Goal: Transaction & Acquisition: Purchase product/service

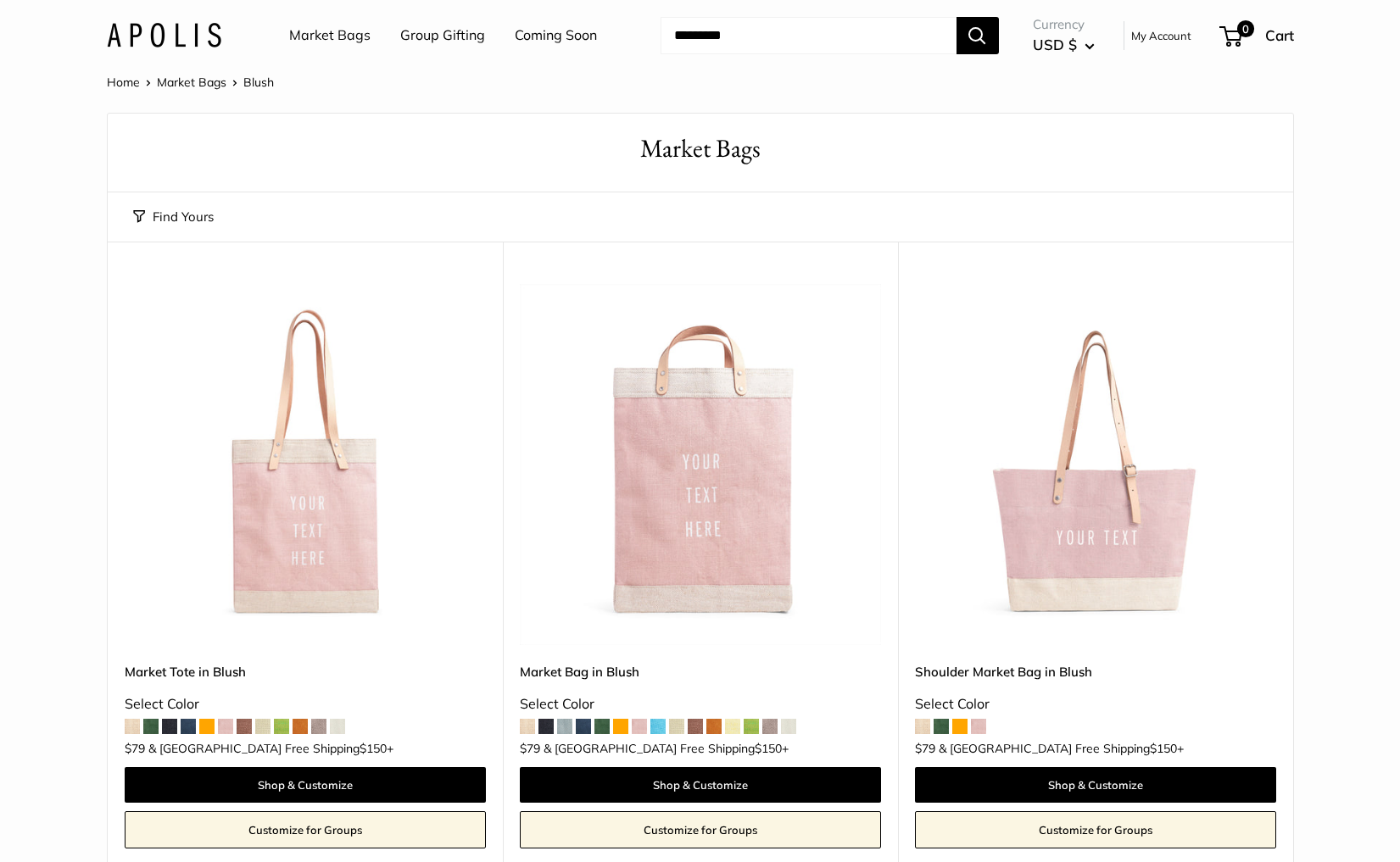
click at [338, 34] on link "Market Bags" at bounding box center [329, 36] width 81 height 26
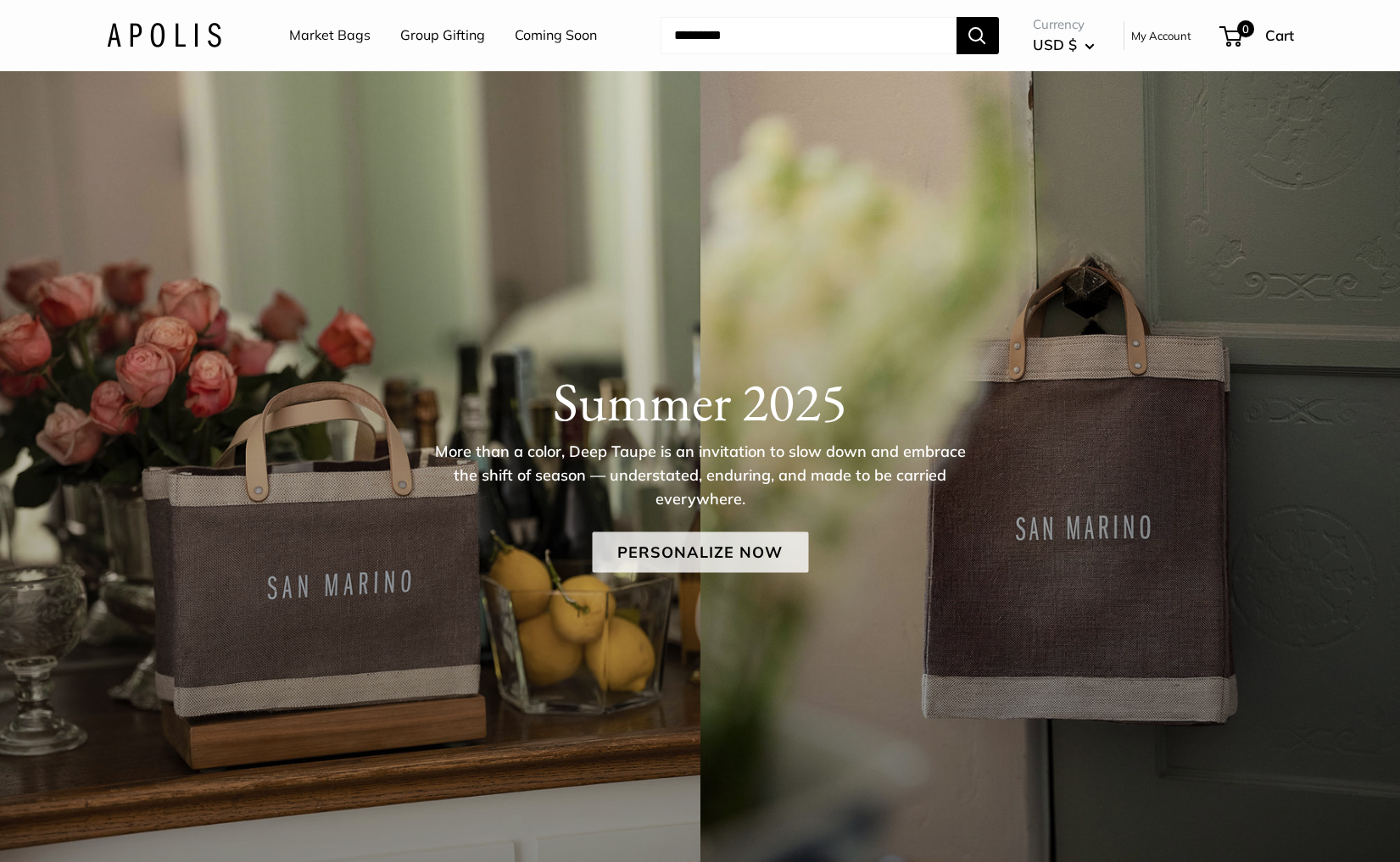
click at [739, 560] on link "Personalize Now" at bounding box center [700, 552] width 216 height 40
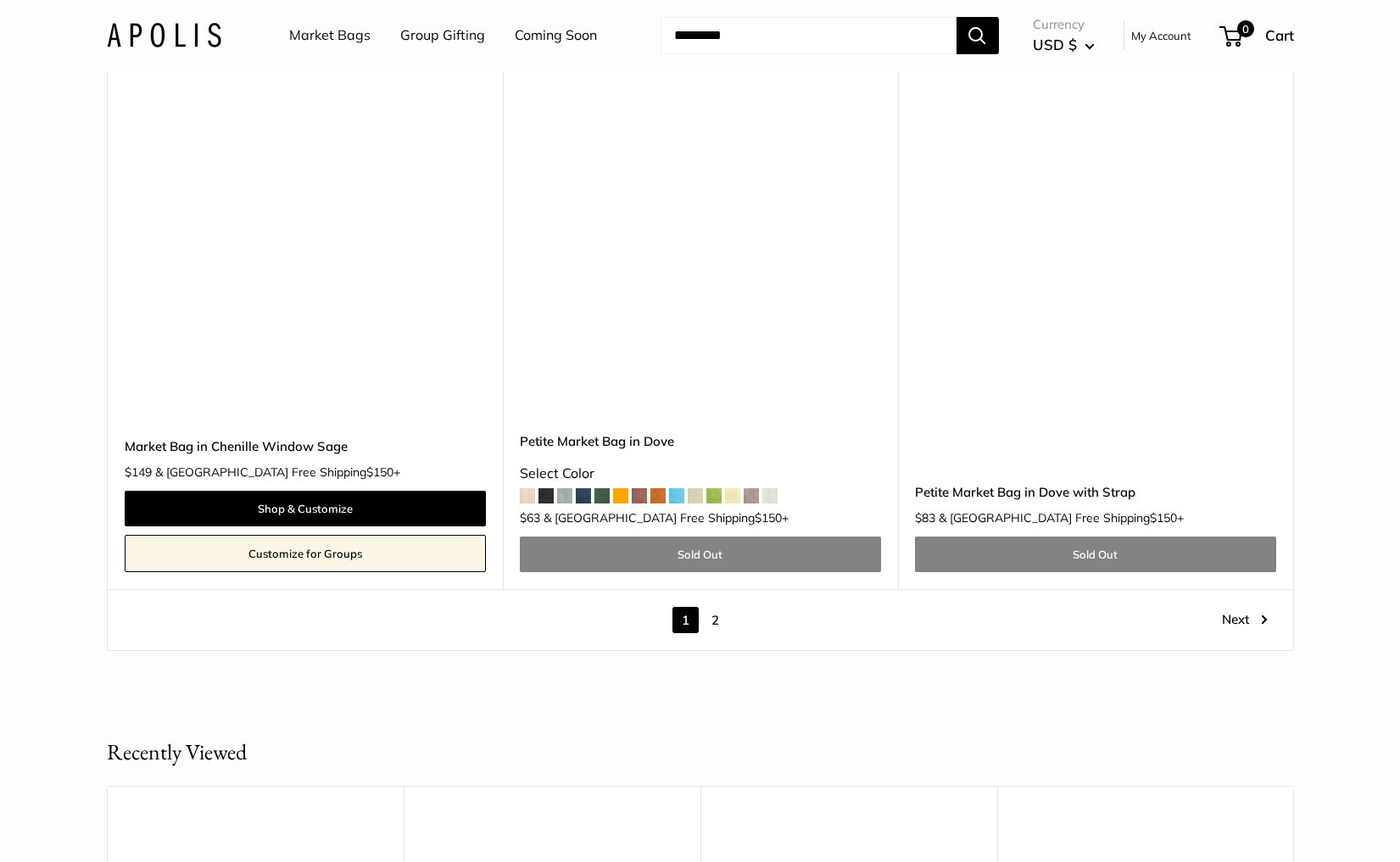
scroll to position [9751, 0]
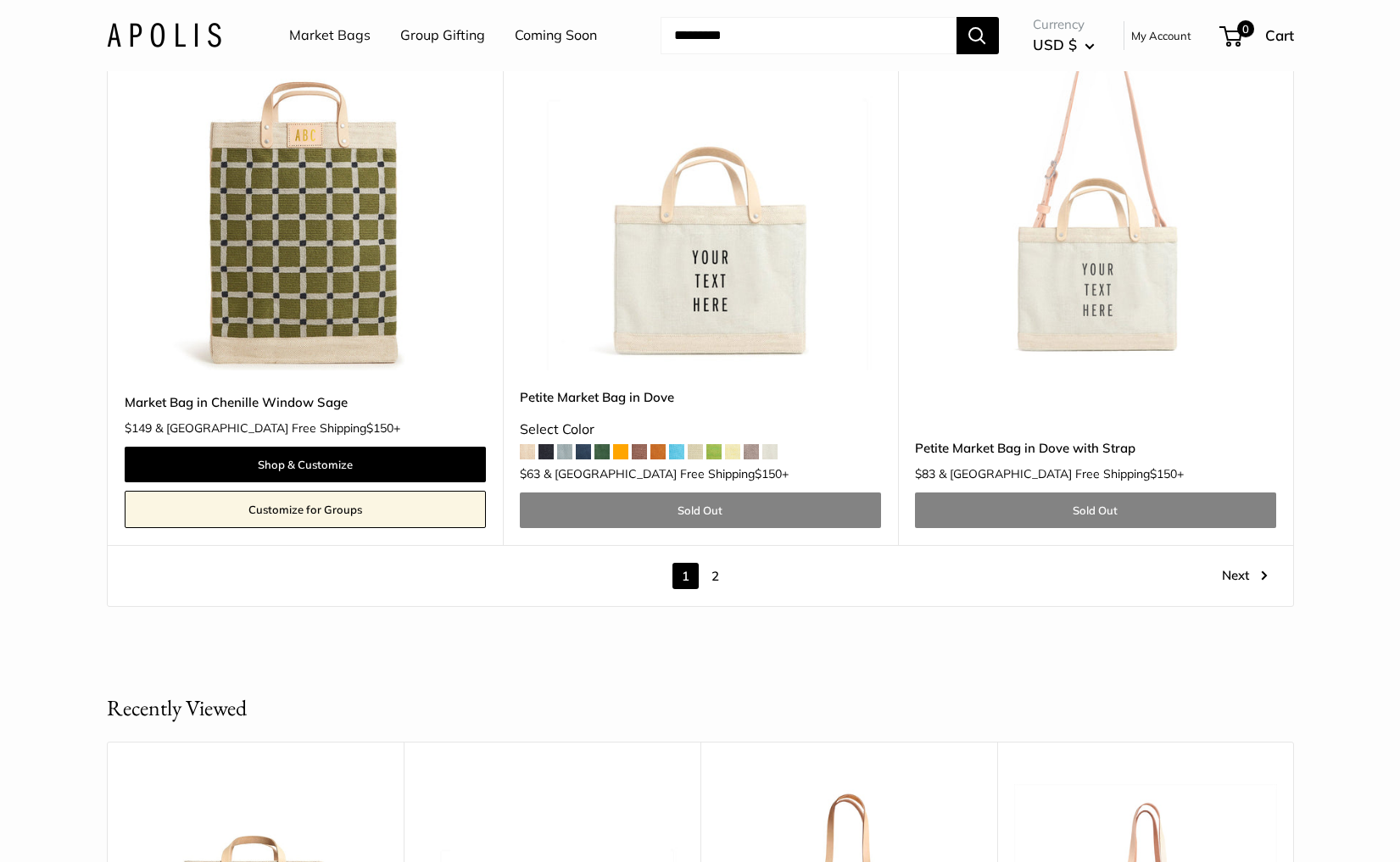
click at [715, 563] on link "2" at bounding box center [715, 576] width 27 height 27
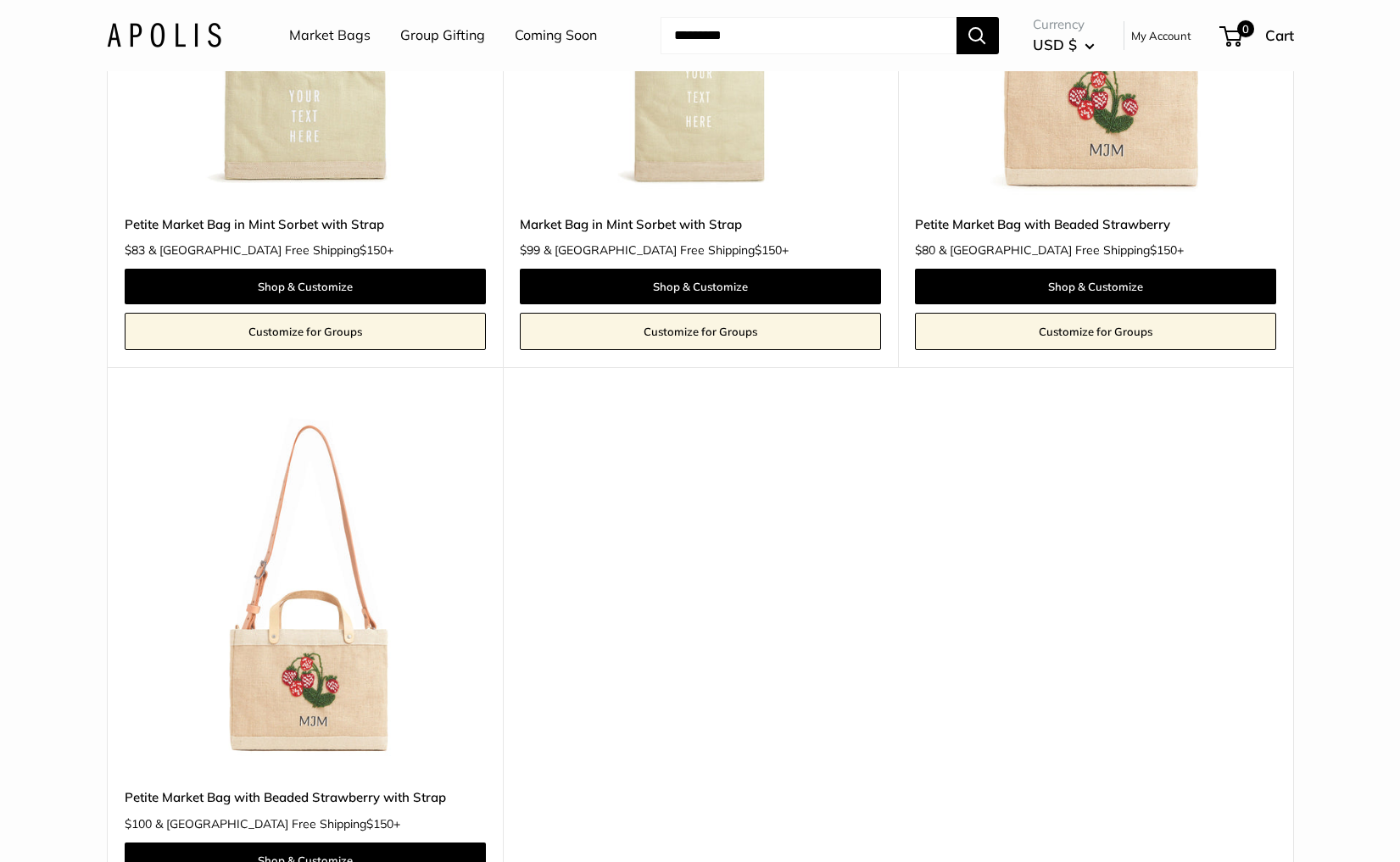
scroll to position [3029, 0]
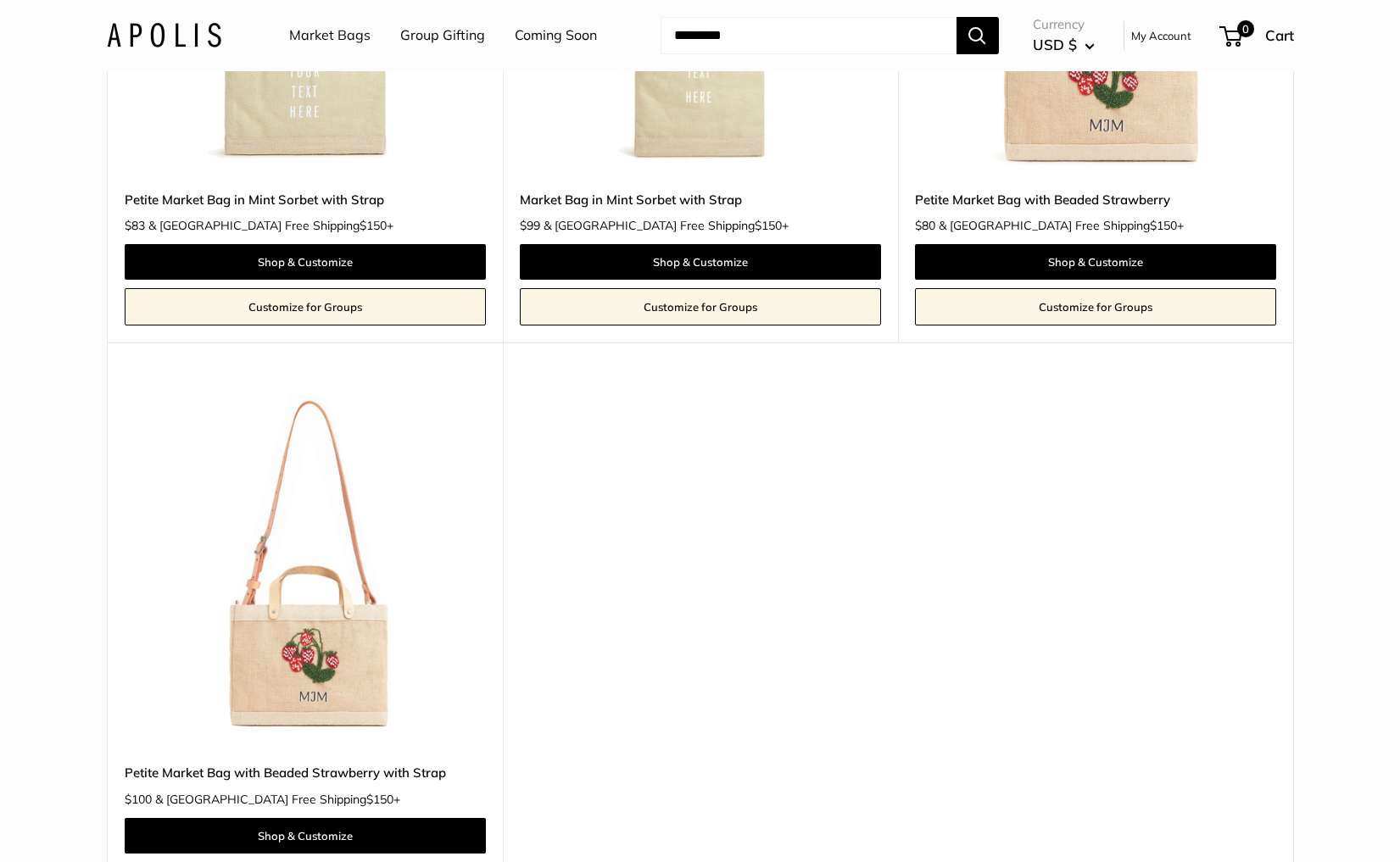
click at [0, 0] on img at bounding box center [0, 0] width 0 height 0
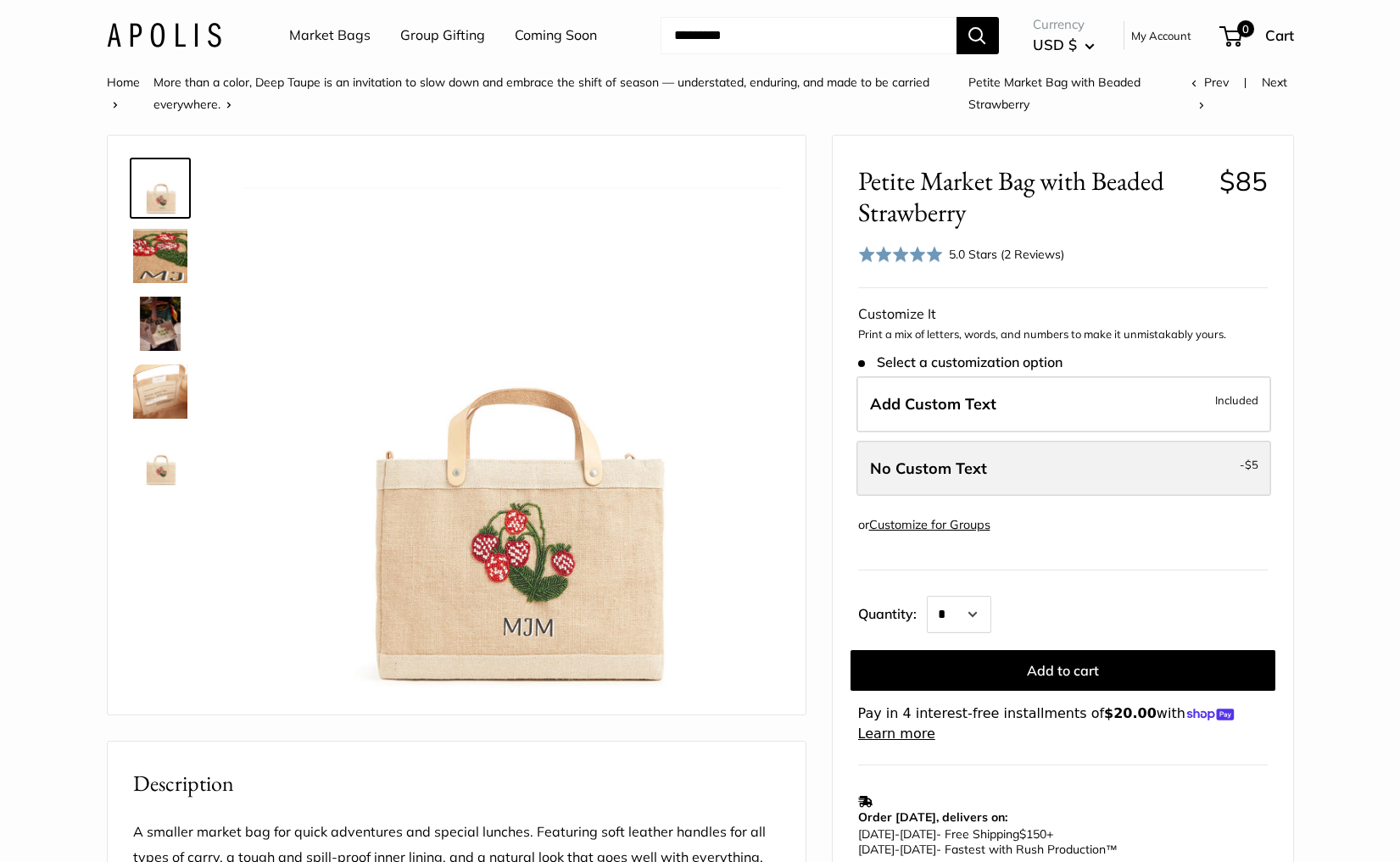
click at [1001, 464] on label "No Custom Text - $5" at bounding box center [1063, 468] width 415 height 56
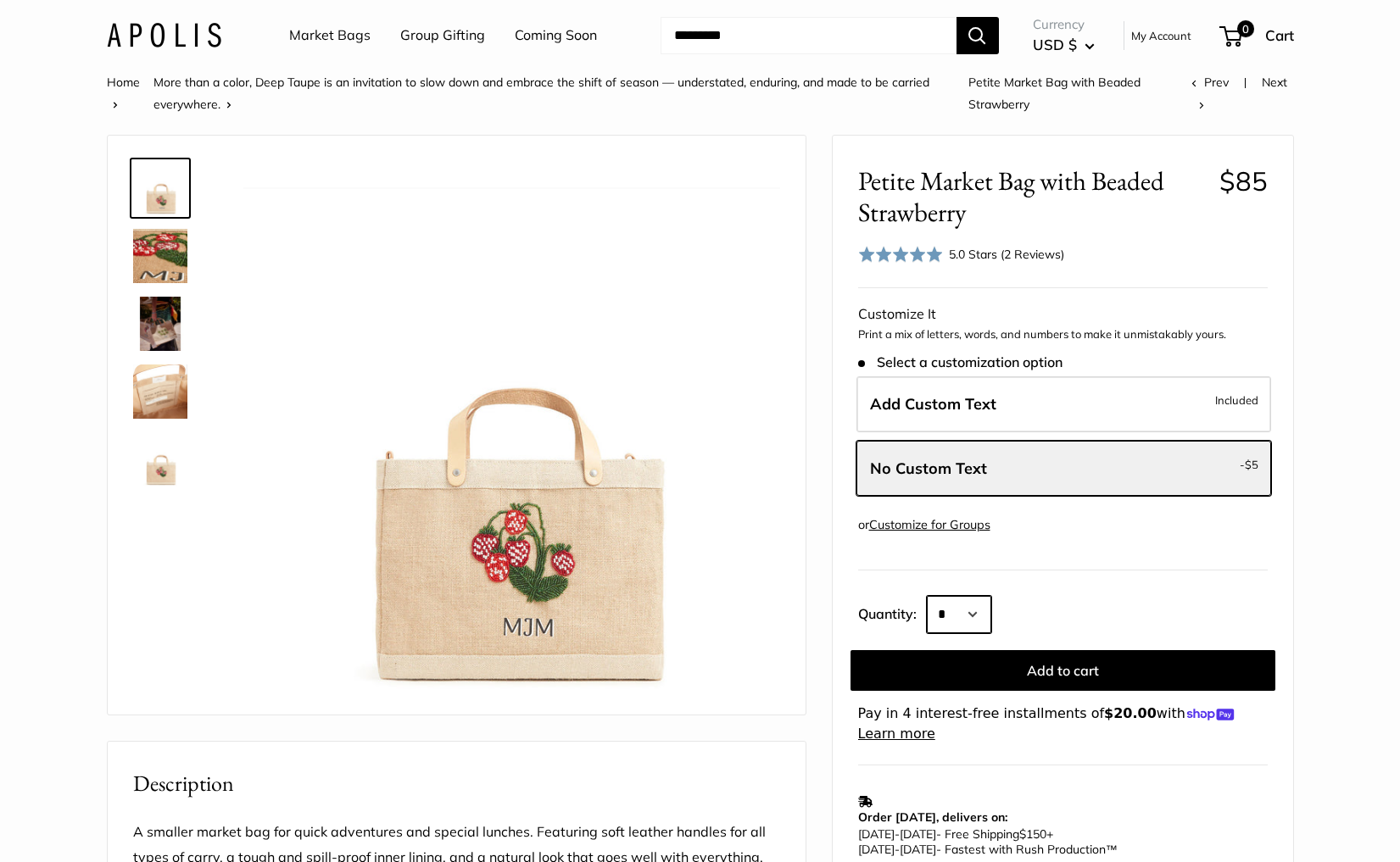
click at [950, 615] on select "* * * * * * * * * *** *** *** *** *** *** *** *** *** *** *** *** *** *** *** *…" at bounding box center [958, 615] width 64 height 38
select select "*"
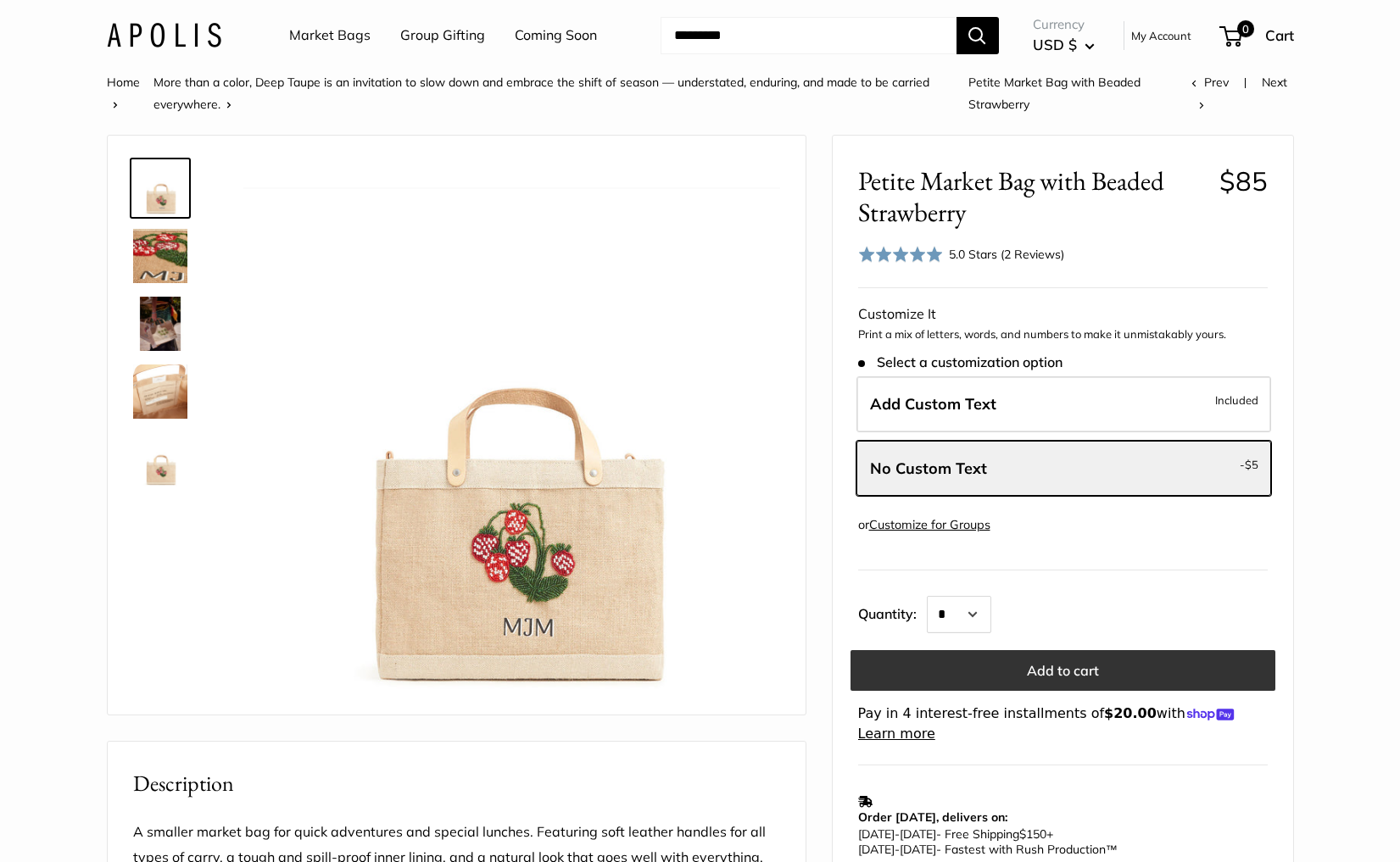
click at [1019, 678] on button "Add to cart" at bounding box center [1062, 670] width 425 height 40
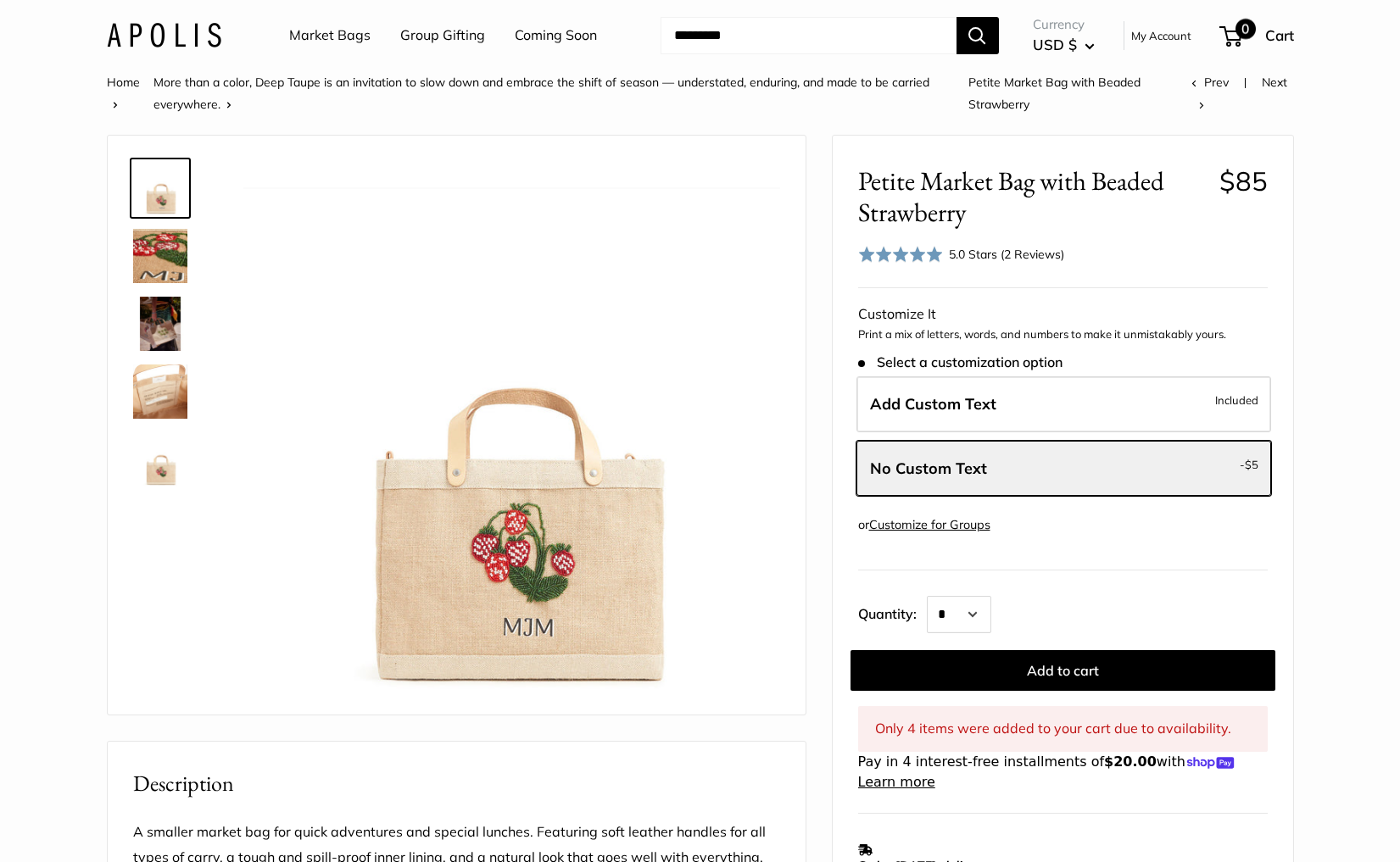
click at [1229, 33] on span "0" at bounding box center [1230, 37] width 23 height 21
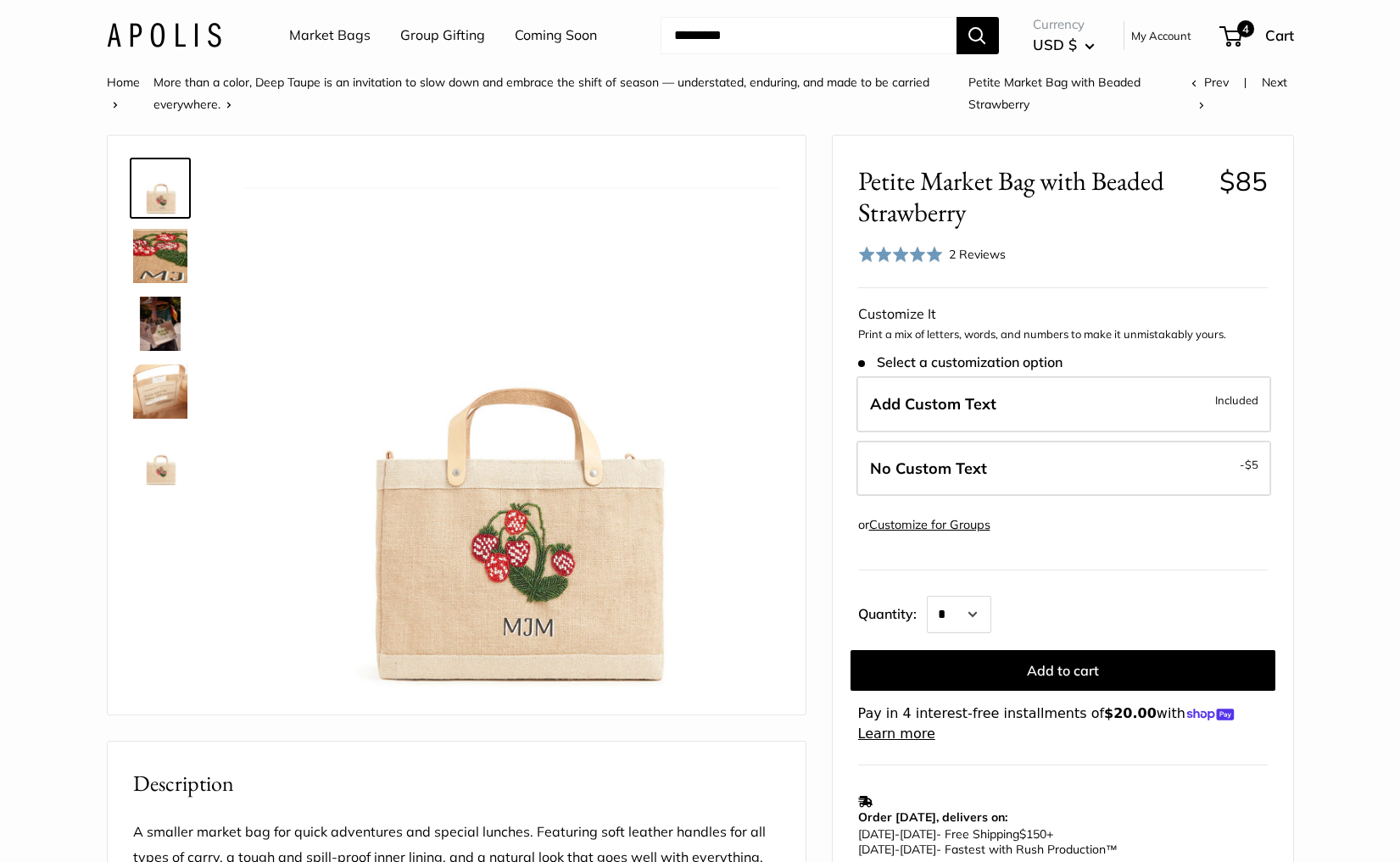
click at [1229, 33] on span "4" at bounding box center [1230, 37] width 23 height 21
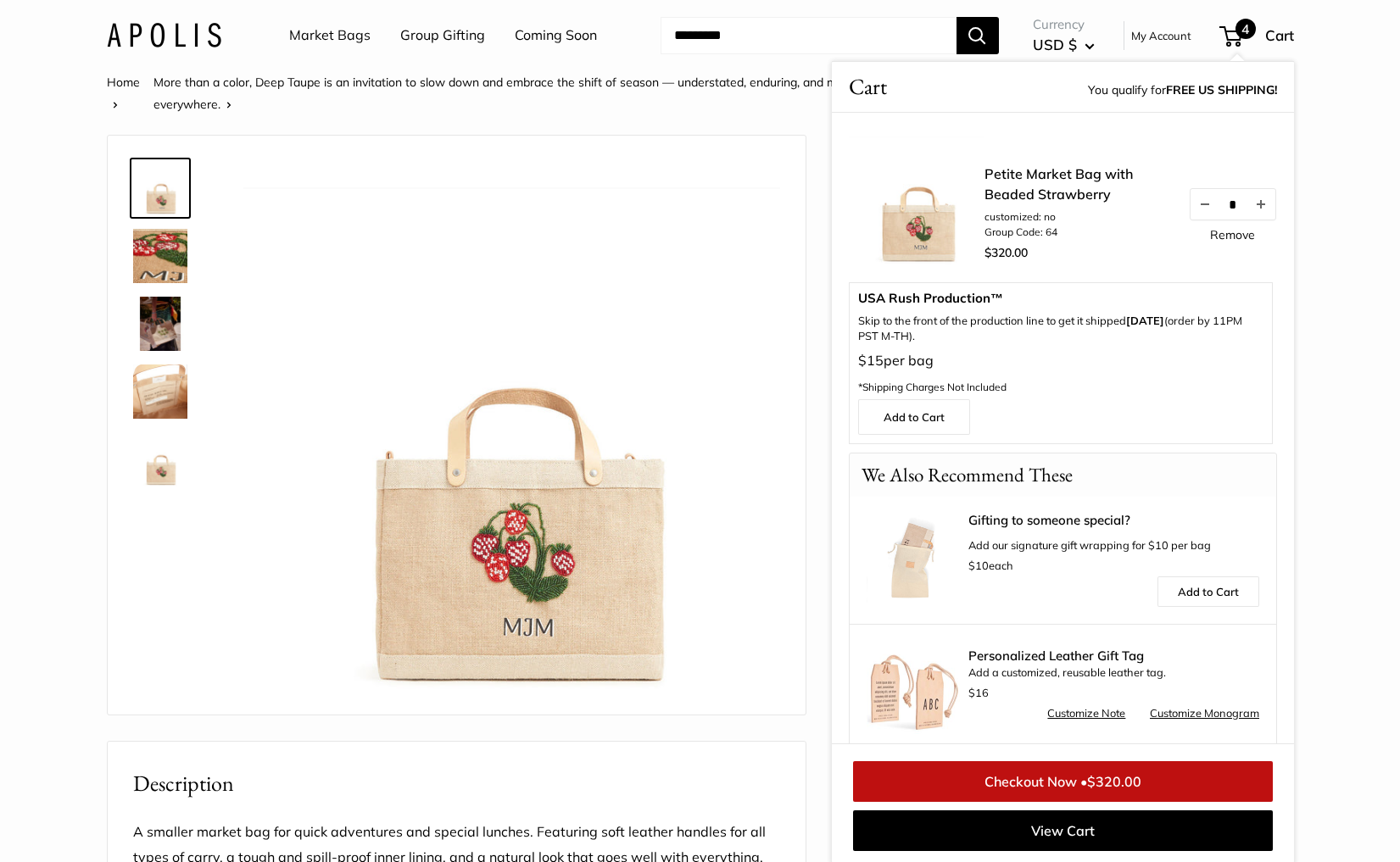
click at [1231, 236] on link "Remove" at bounding box center [1232, 235] width 45 height 12
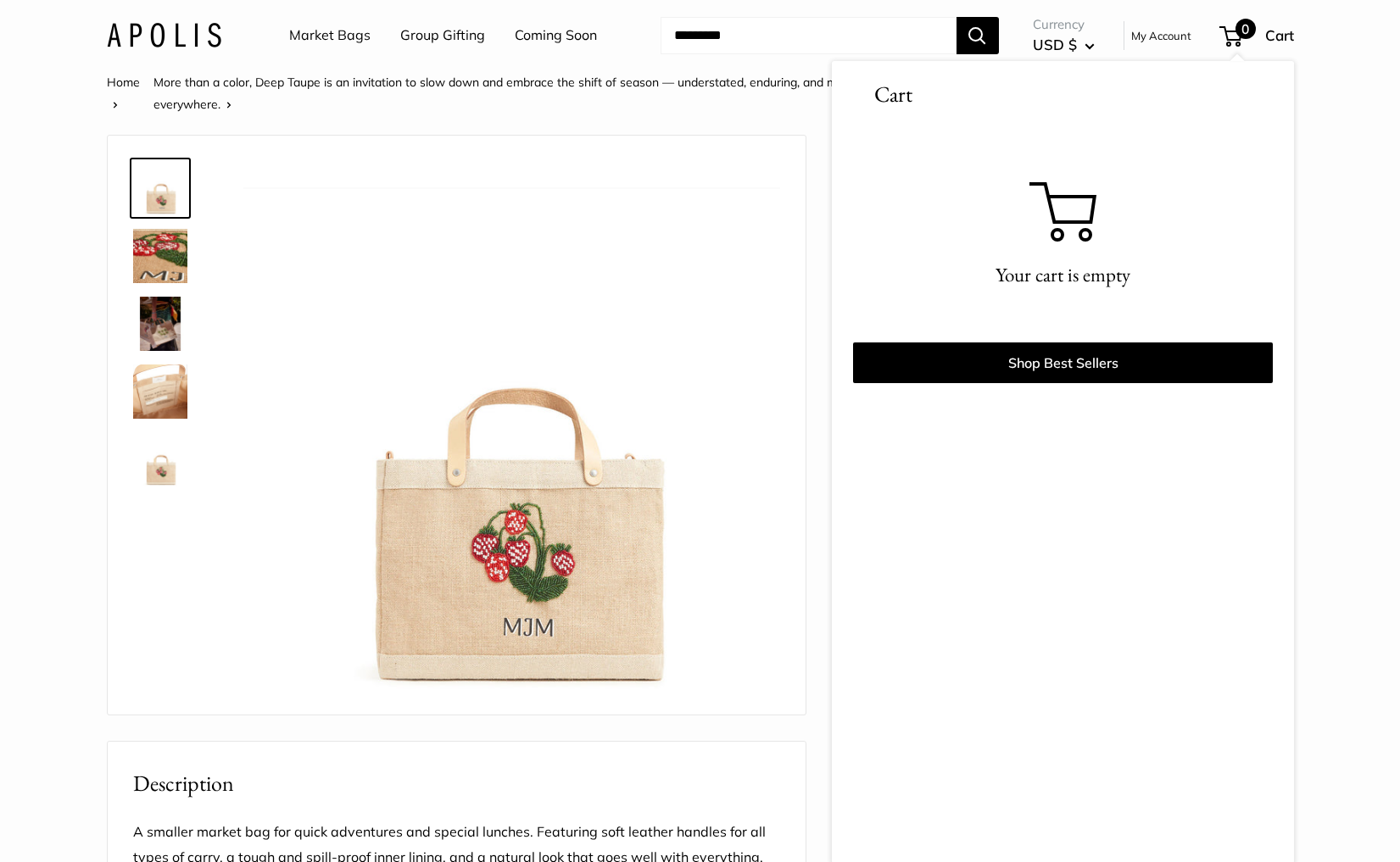
click at [527, 40] on link "Coming Soon" at bounding box center [556, 36] width 82 height 26
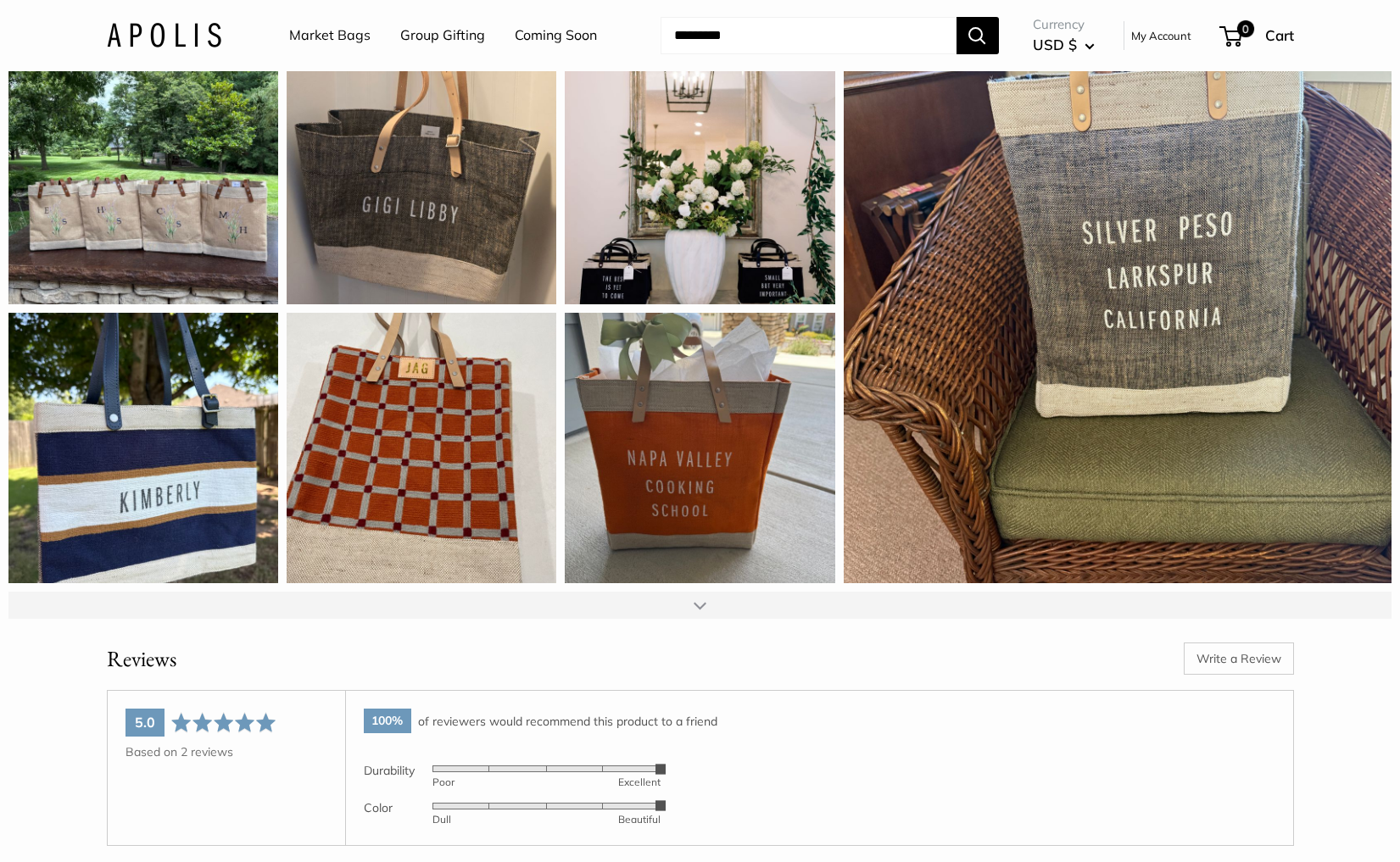
scroll to position [2097, 0]
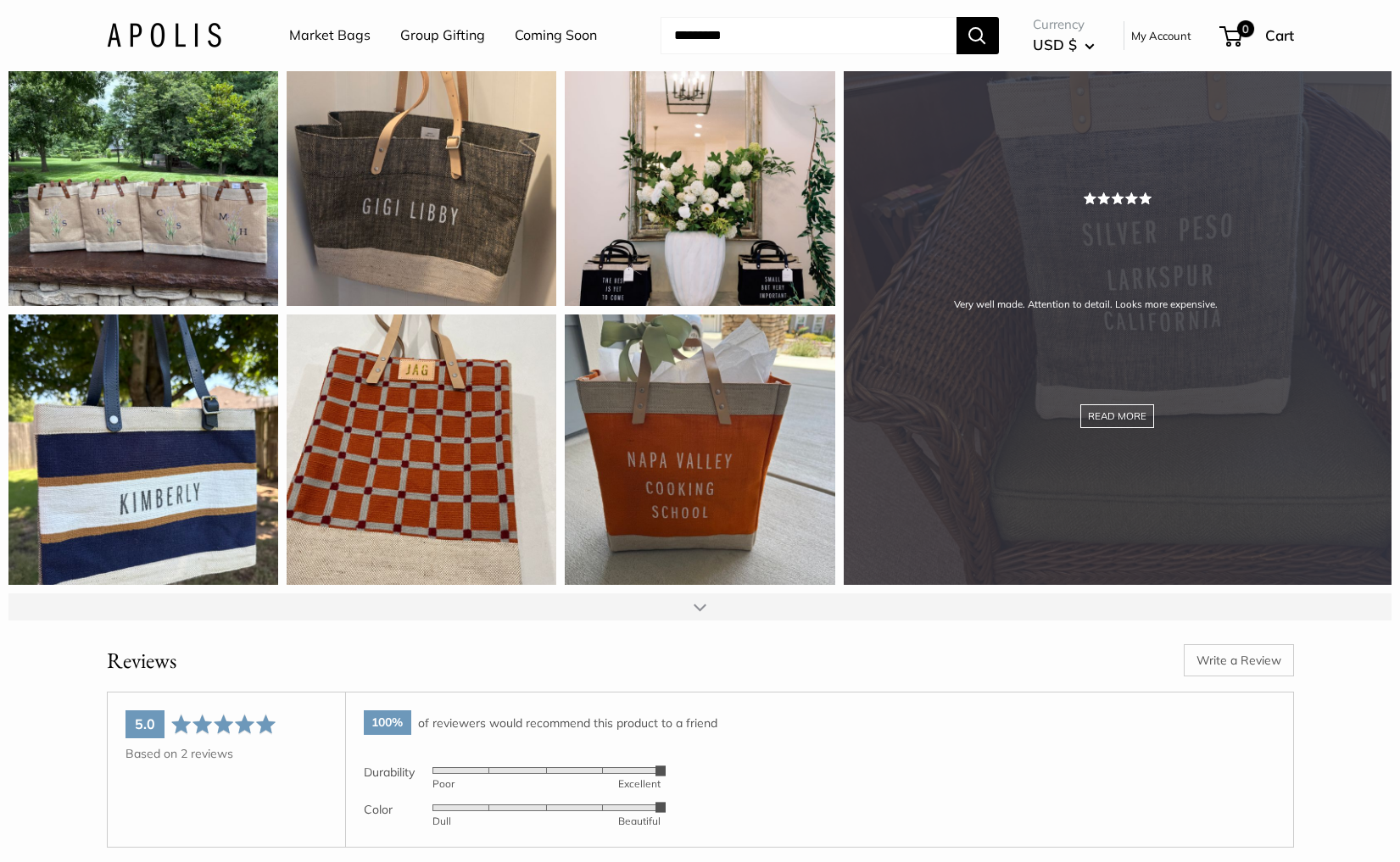
click at [1193, 486] on div "Very well made. Attention to detail. Looks more expensive. READ MORE" at bounding box center [1116, 310] width 547 height 548
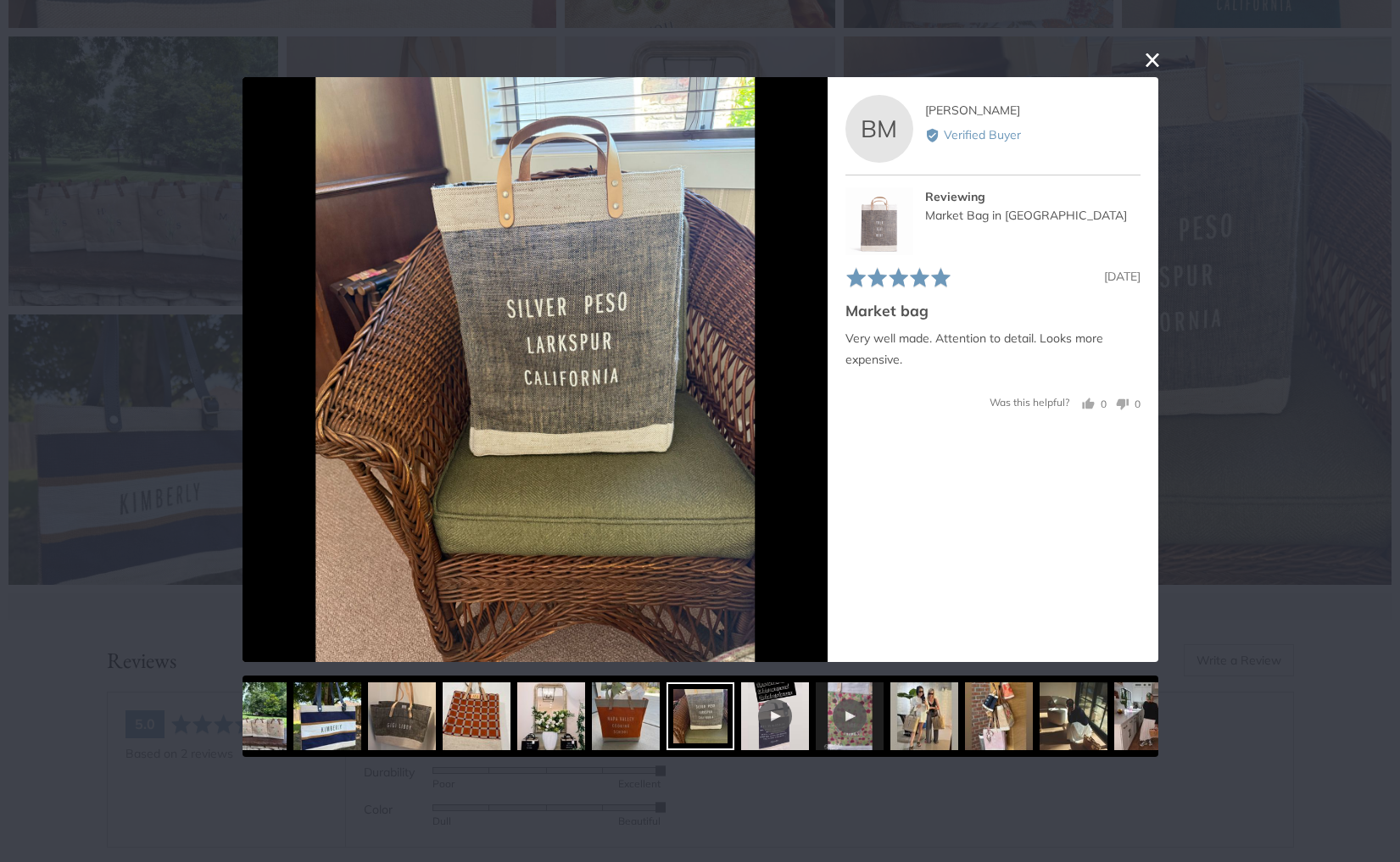
click at [1152, 60] on button "close this modal window" at bounding box center [1152, 60] width 21 height 21
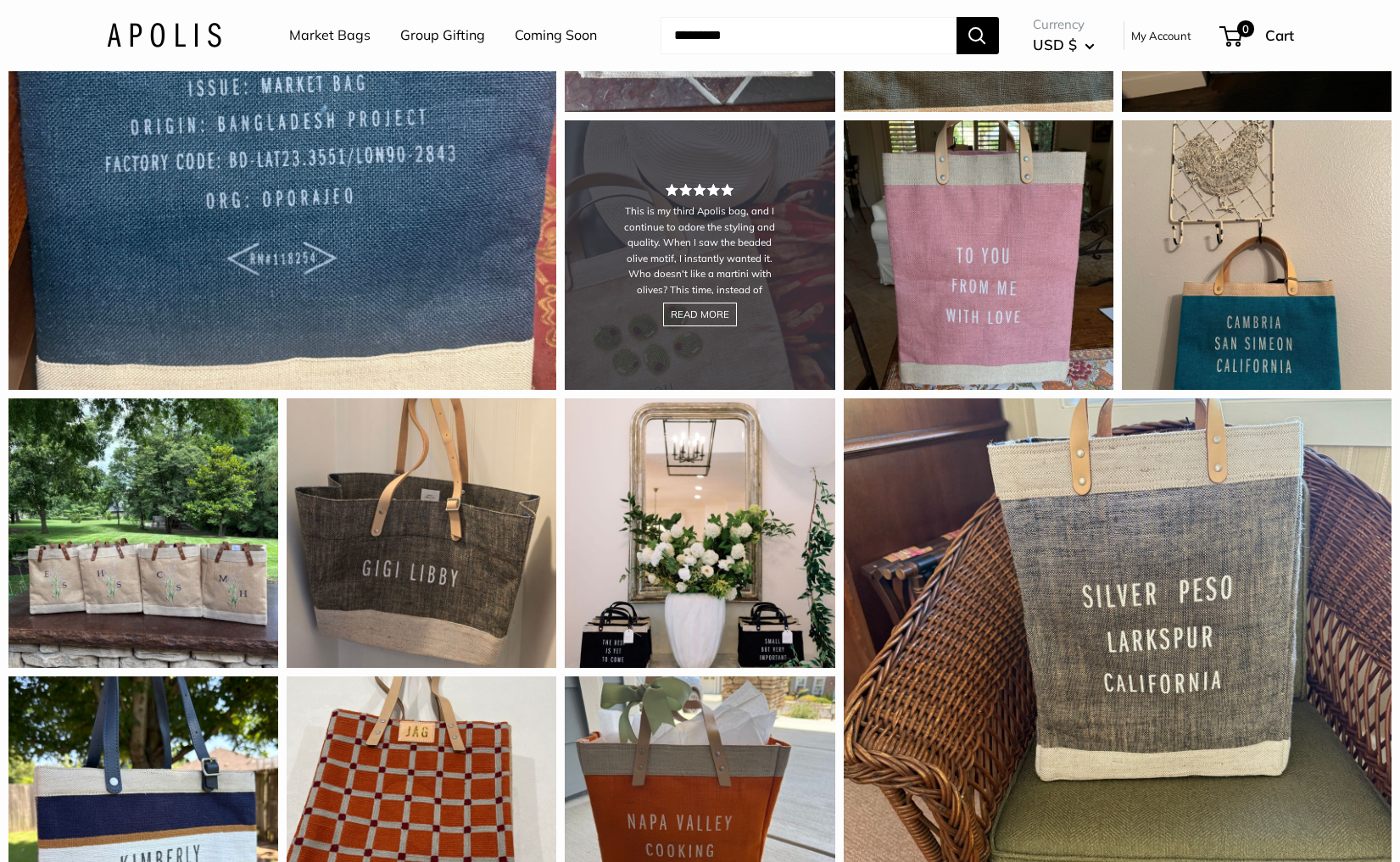
scroll to position [1735, 0]
click at [620, 388] on div "This is my third Apolis bag, and I continue to adore the styling and quality. W…" at bounding box center [699, 254] width 270 height 270
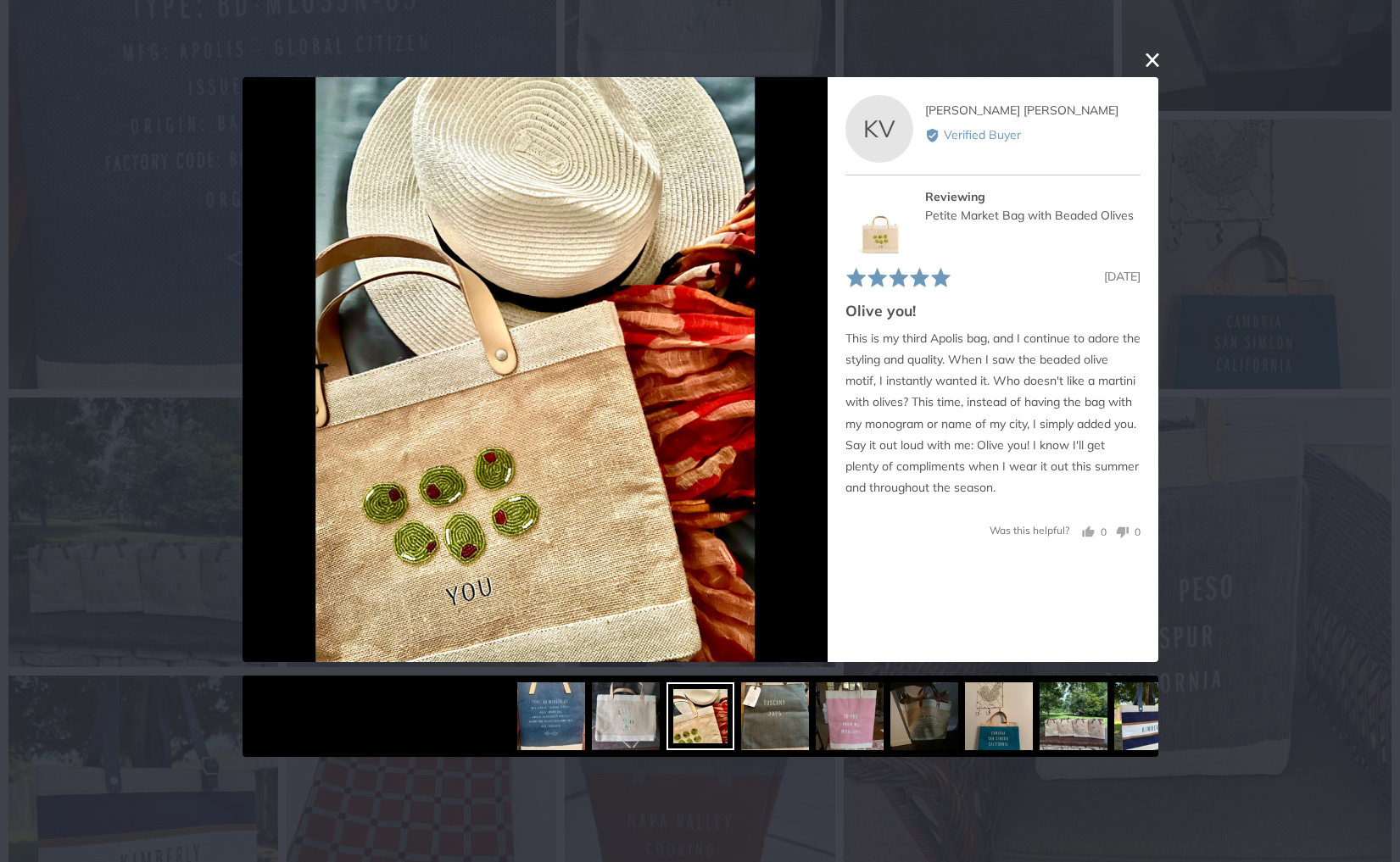
click at [886, 230] on img at bounding box center [878, 221] width 68 height 68
click at [966, 218] on div "Petite Market Bag with Beaded Olives" at bounding box center [1031, 215] width 215 height 19
click at [1230, 488] on div "User-Uploaded Media Gallery Your browser doesn't support HTML5 videos. Your bro…" at bounding box center [700, 431] width 1400 height 862
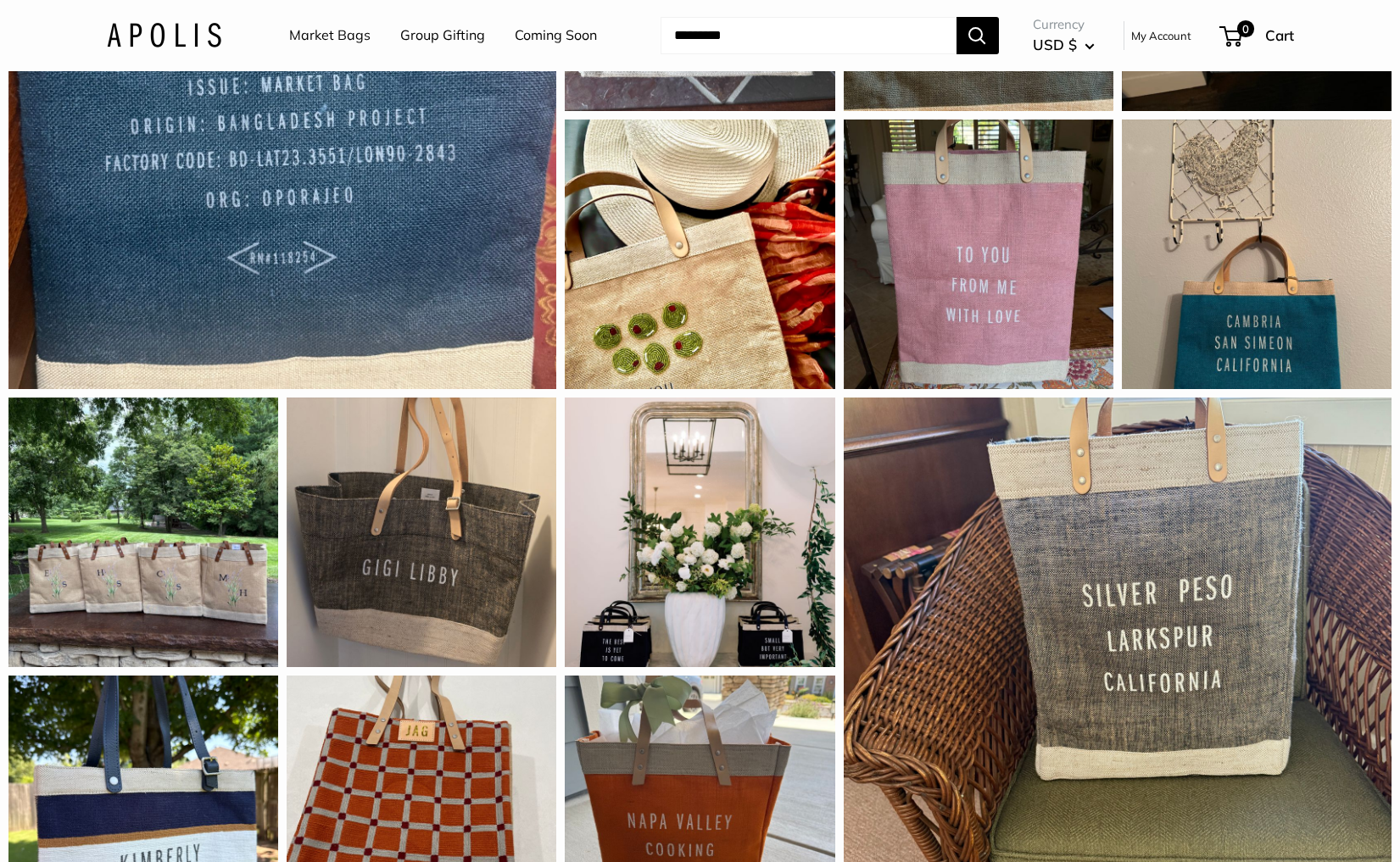
click at [356, 41] on link "Market Bags" at bounding box center [329, 36] width 81 height 26
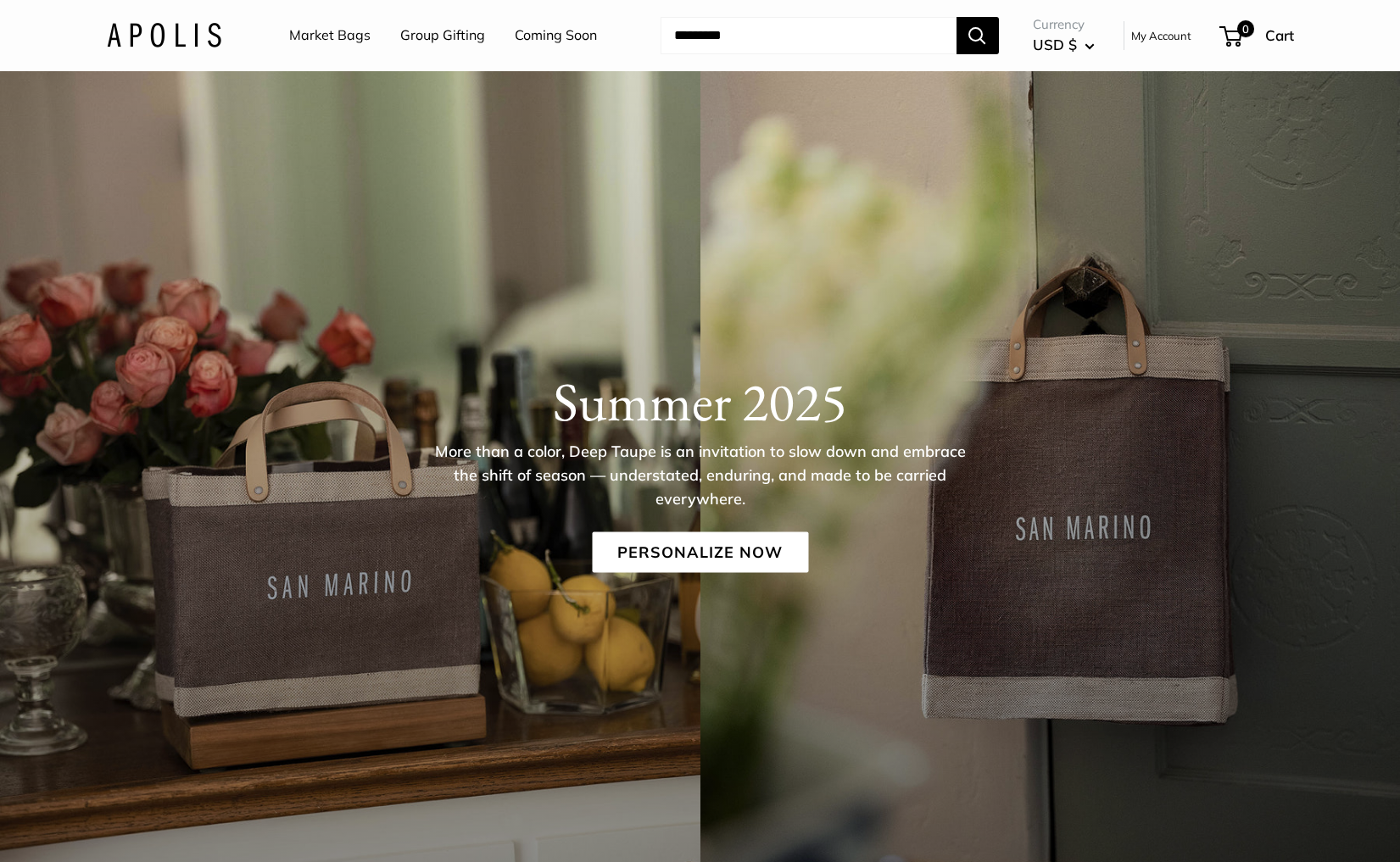
click at [416, 39] on link "Group Gifting" at bounding box center [442, 36] width 85 height 26
